Goal: Task Accomplishment & Management: Manage account settings

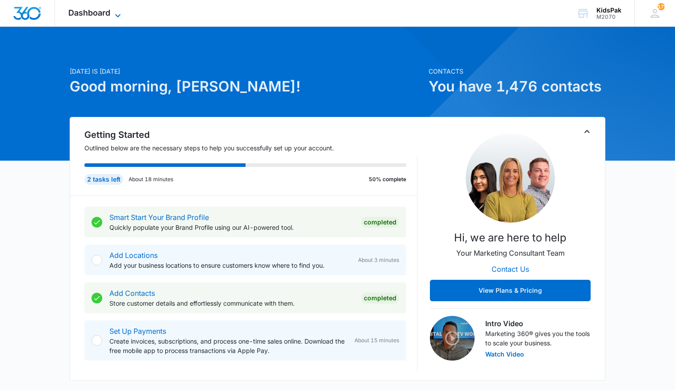
click at [95, 14] on span "Dashboard" at bounding box center [89, 12] width 42 height 9
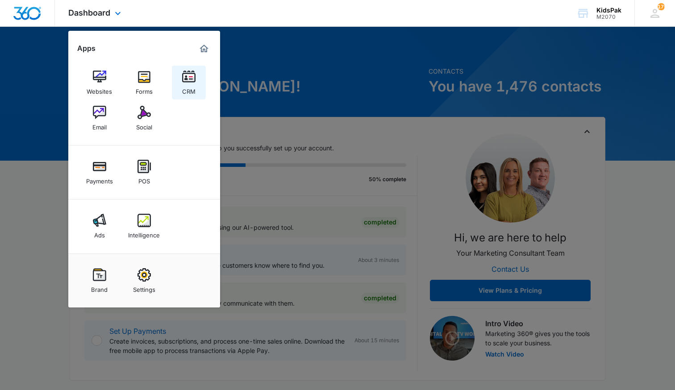
click at [192, 82] on img at bounding box center [188, 76] width 13 height 13
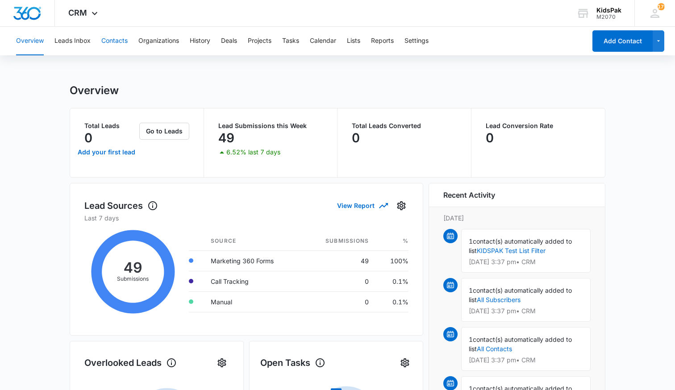
click at [113, 39] on button "Contacts" at bounding box center [114, 41] width 26 height 29
